Goal: Transaction & Acquisition: Purchase product/service

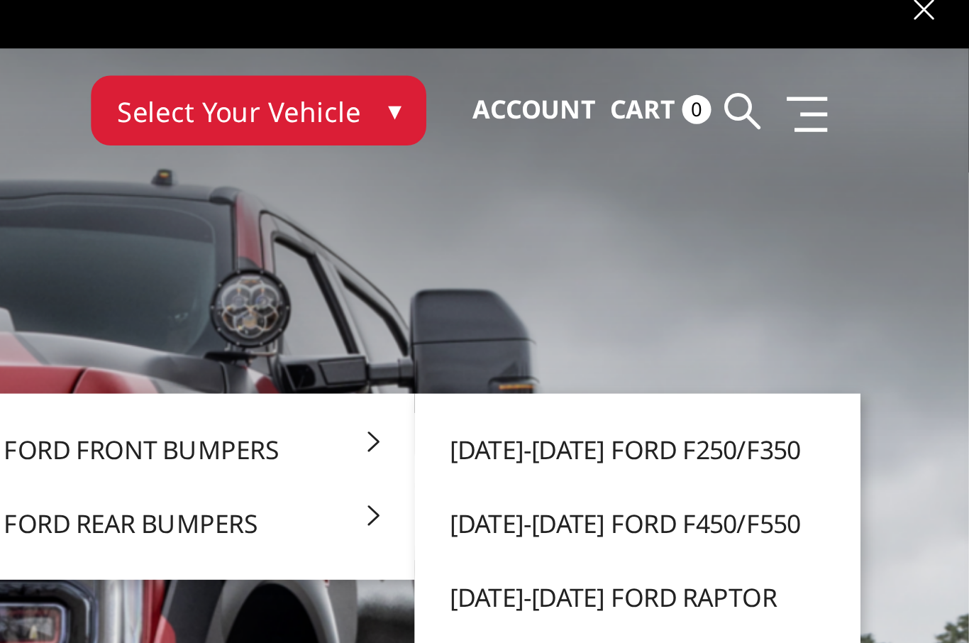
click at [772, 193] on link "[DATE]-[DATE] Ford F450/F550" at bounding box center [848, 202] width 152 height 27
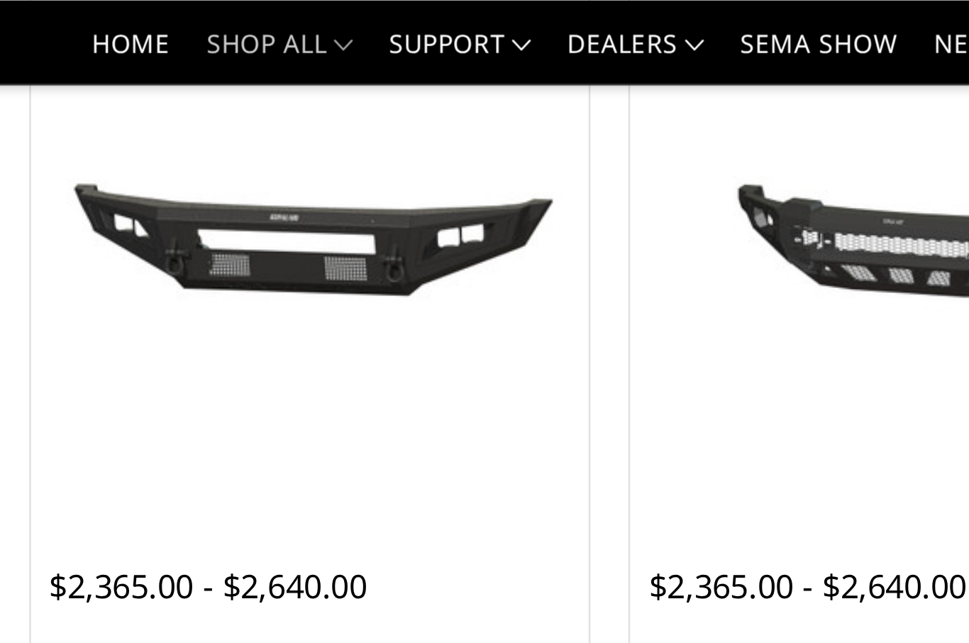
scroll to position [653, 0]
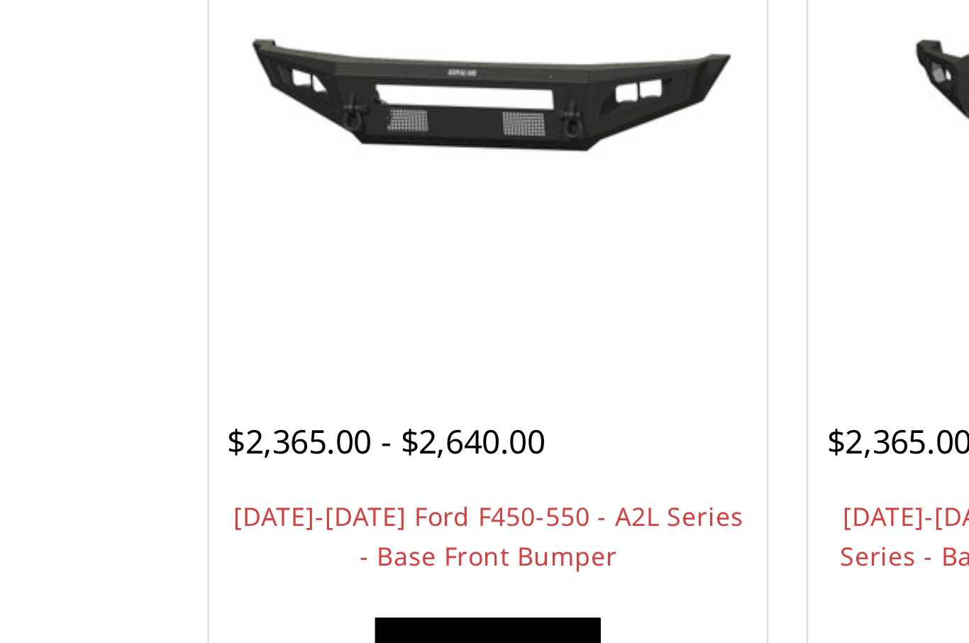
click at [280, 301] on link "Choose Options" at bounding box center [324, 314] width 89 height 26
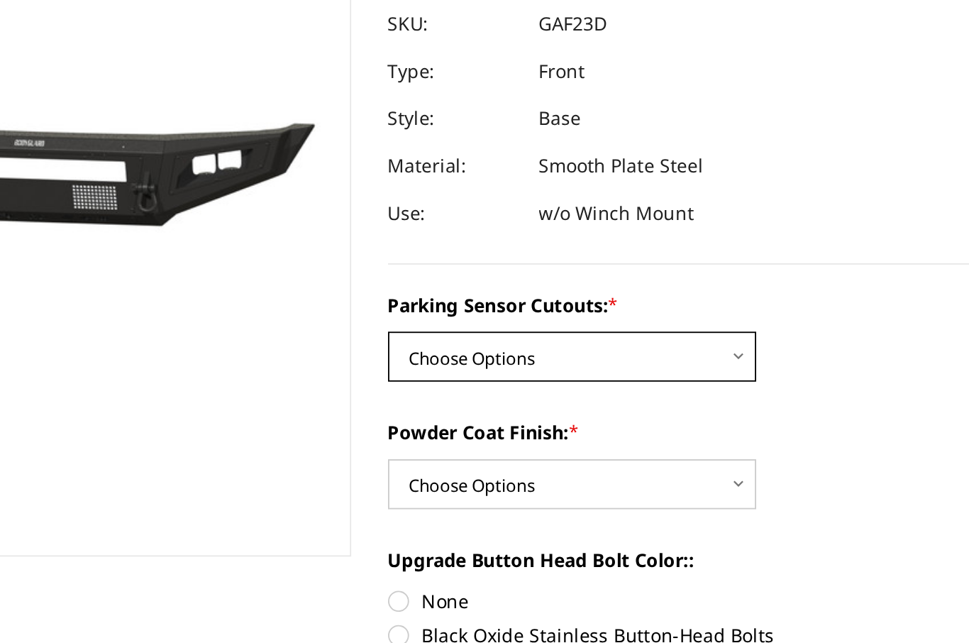
click at [382, 376] on select "Choose Options No - Without Parking Sensor Cutouts Yes - With Parking Sensor Cu…" at bounding box center [481, 389] width 199 height 27
select select "3475"
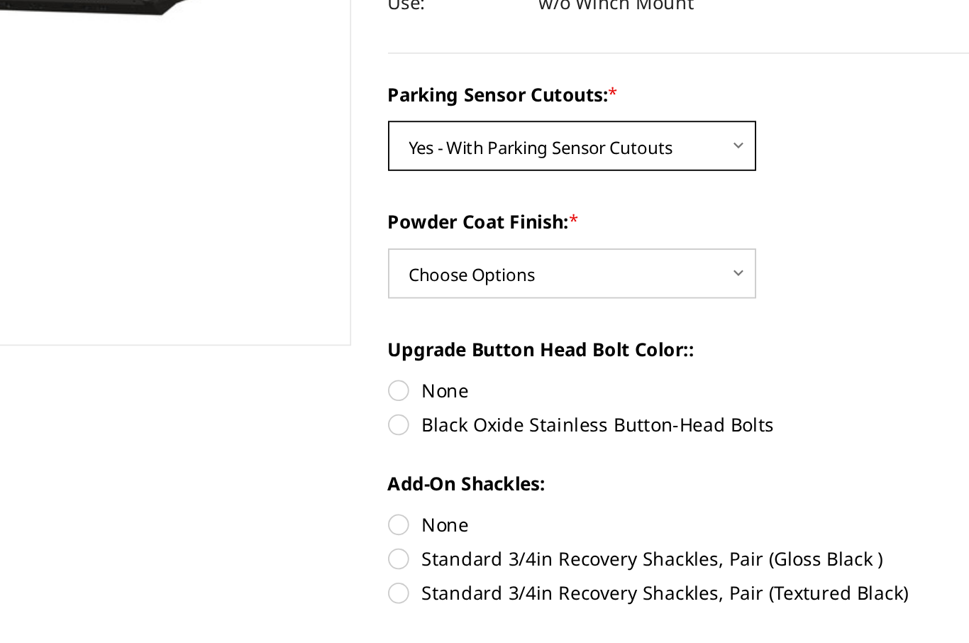
scroll to position [43, 0]
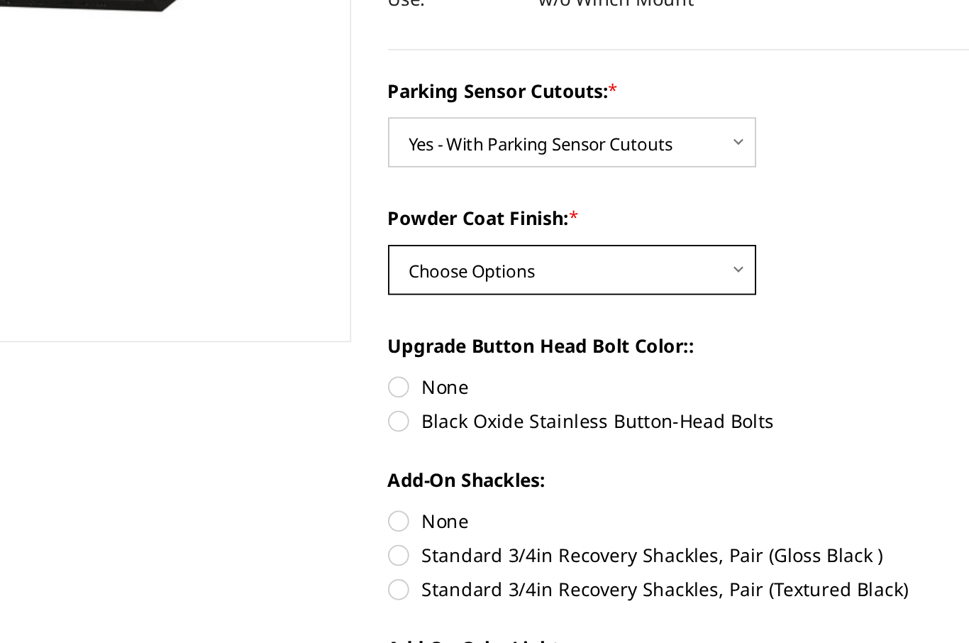
click at [382, 401] on select "Choose Options Bare Metal Textured Black Powder Coat" at bounding box center [481, 414] width 199 height 27
select select "3476"
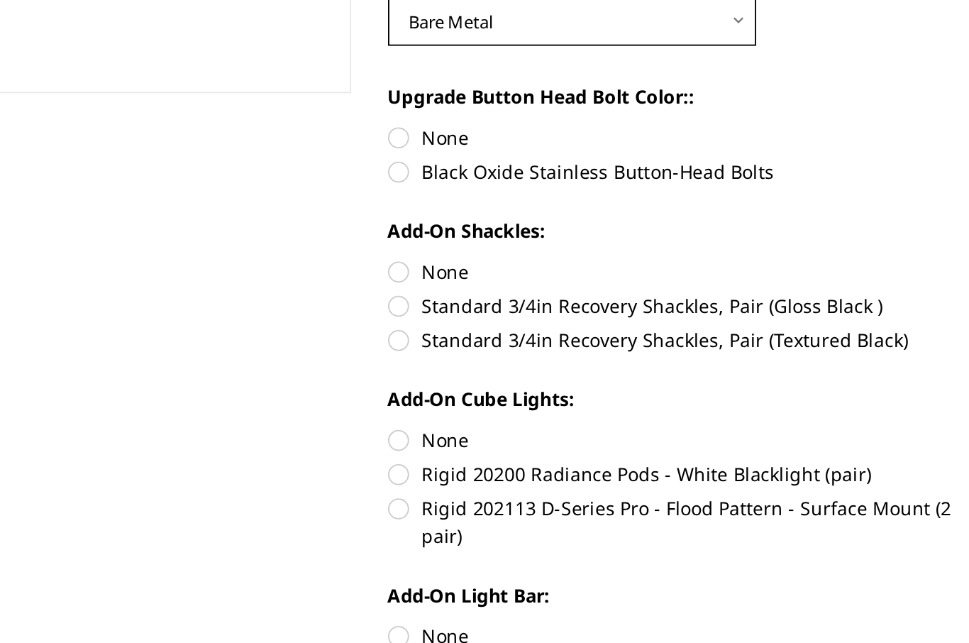
scroll to position [179, 0]
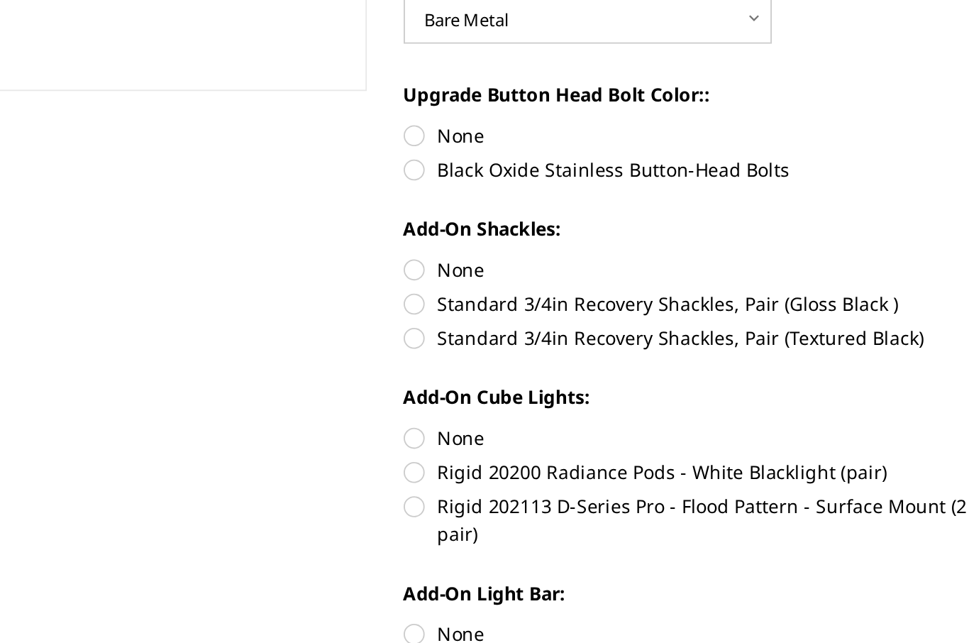
click at [382, 444] on label "Standard 3/4in Recovery Shackles, Pair (Textured Black)" at bounding box center [541, 451] width 318 height 15
click at [699, 426] on input "Standard 3/4in Recovery Shackles, Pair (Textured Black)" at bounding box center [699, 426] width 1 height 1
radio input "true"
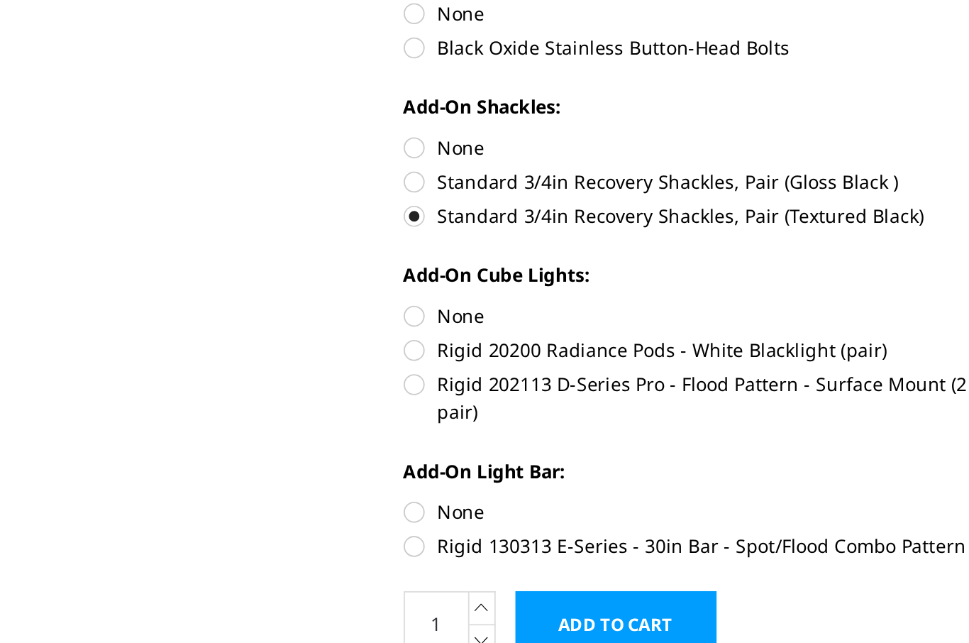
scroll to position [283, 0]
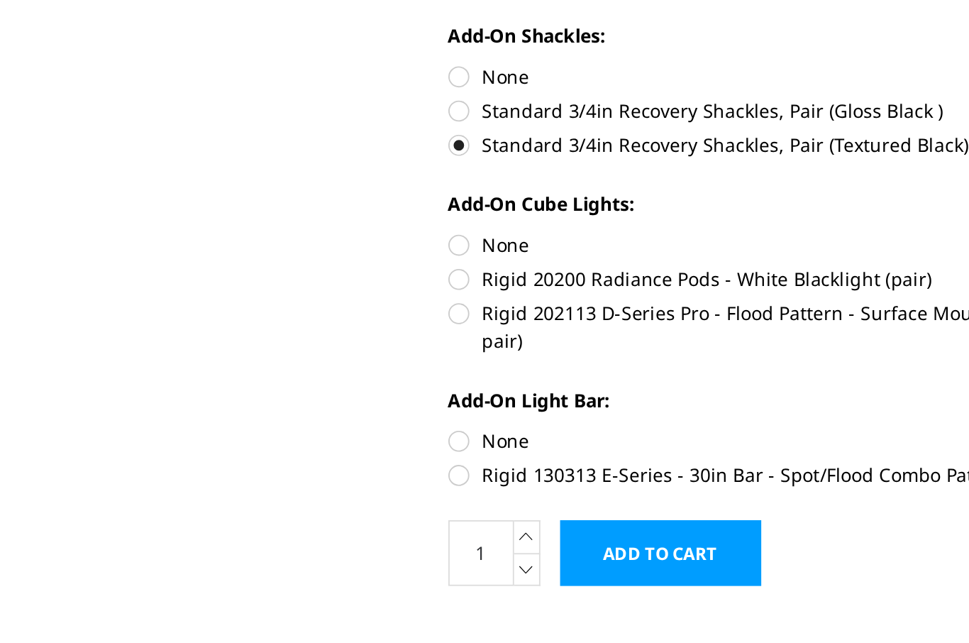
click at [382, 431] on label "Rigid 202113 D-Series Pro - Flood Pattern - Surface Mount (2 pair)" at bounding box center [541, 446] width 318 height 30
click at [699, 412] on input "Rigid 202113 D-Series Pro - Flood Pattern - Surface Mount (2 pair)" at bounding box center [699, 412] width 1 height 1
radio input "true"
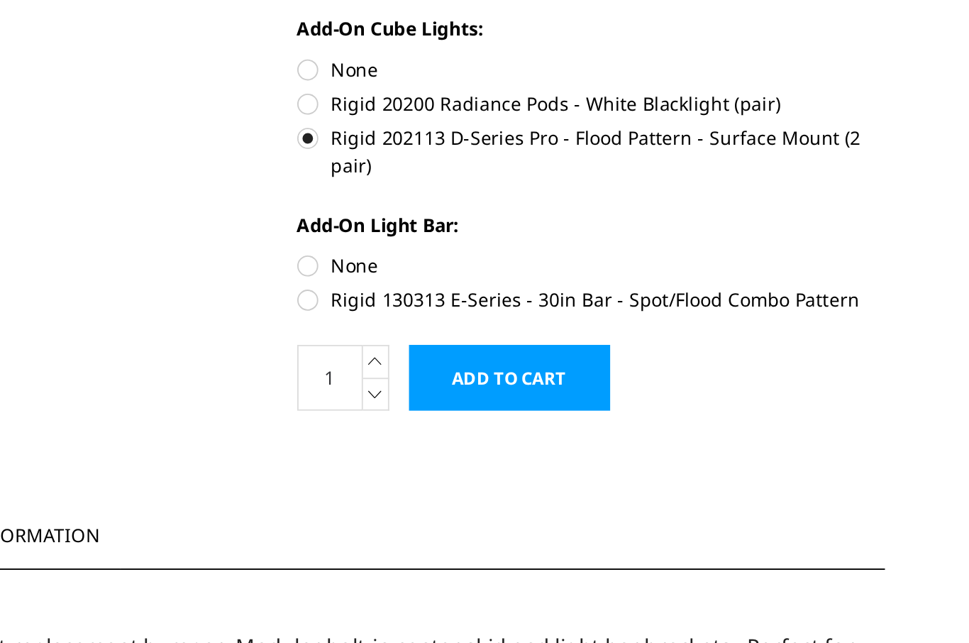
scroll to position [379, 0]
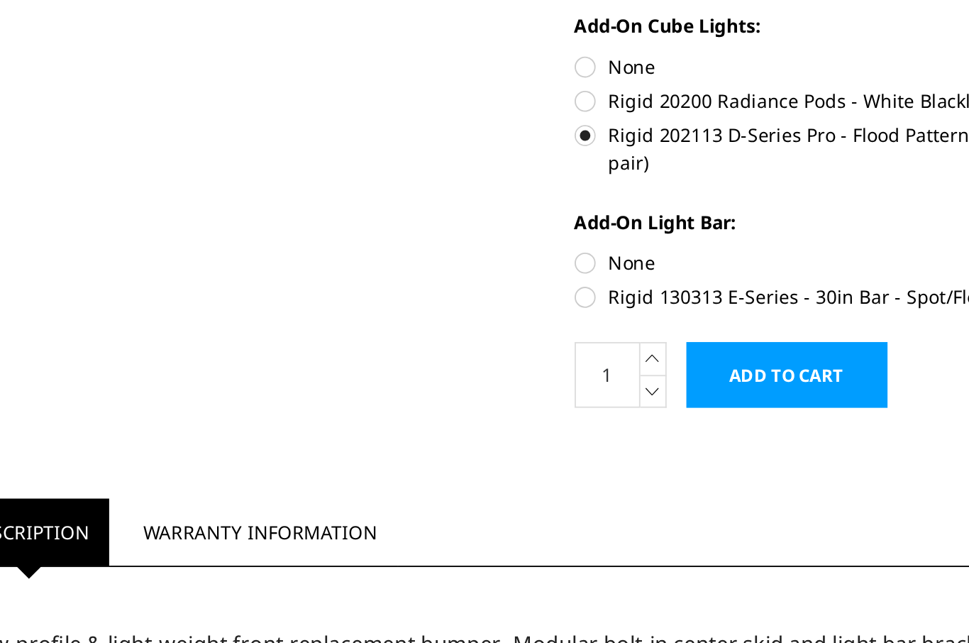
click at [382, 422] on label "Rigid 130313 E-Series - 30in Bar - Spot/Flood Combo Pattern" at bounding box center [541, 429] width 318 height 15
click at [699, 404] on input "Rigid 130313 E-Series - 30in Bar - Spot/Flood Combo Pattern" at bounding box center [699, 404] width 1 height 1
radio input "true"
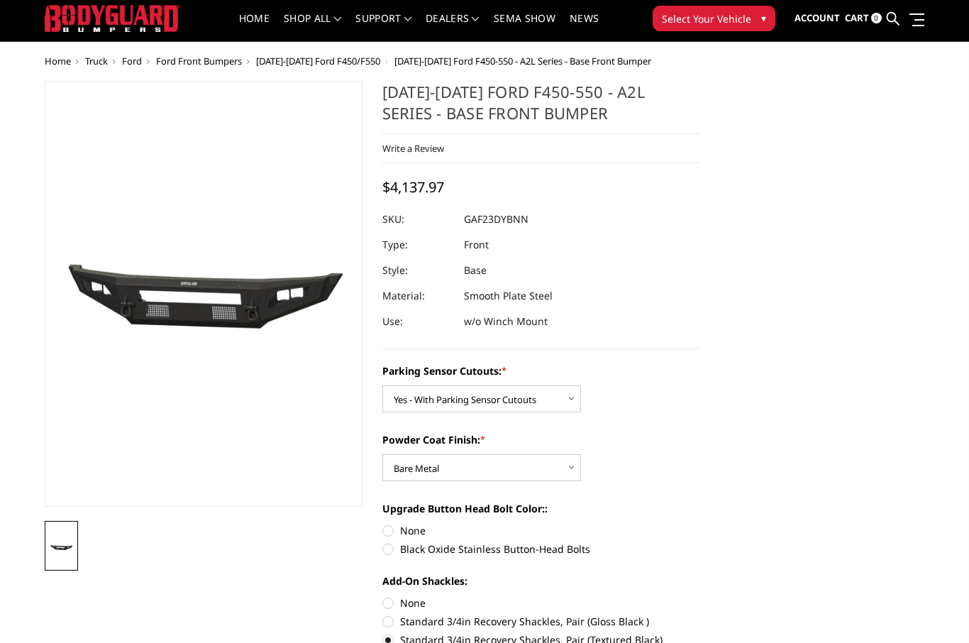
scroll to position [0, 0]
